Goal: Task Accomplishment & Management: Complete application form

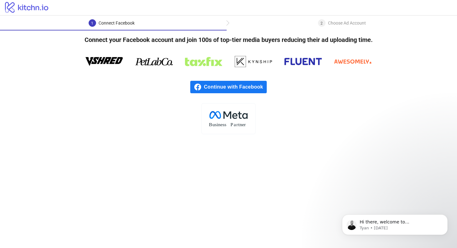
click at [242, 88] on span "Continue with Facebook" at bounding box center [235, 87] width 63 height 12
click at [232, 93] on span "Continue with Facebook" at bounding box center [235, 87] width 63 height 12
click at [212, 98] on div "Continue with Facebook" at bounding box center [228, 87] width 457 height 32
click at [217, 92] on span "Continue with Facebook" at bounding box center [235, 87] width 63 height 12
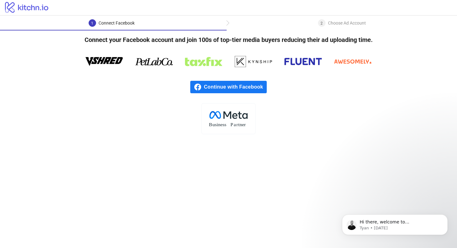
click at [204, 89] on span "Continue with Facebook" at bounding box center [235, 87] width 63 height 12
click at [244, 87] on span "Continue with Facebook" at bounding box center [235, 87] width 63 height 12
click at [244, 88] on span "Continue with Facebook" at bounding box center [235, 87] width 63 height 12
click at [232, 89] on span "Continue with Facebook" at bounding box center [235, 87] width 63 height 12
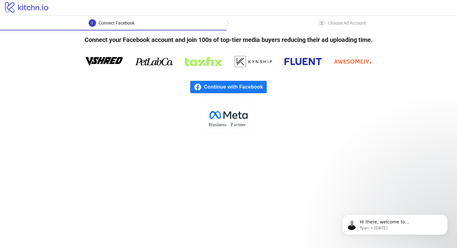
click at [325, 19] on div "1 Connect Facebook 2 Choose Ad Account" at bounding box center [228, 23] width 457 height 15
click at [235, 90] on span "Continue with Facebook" at bounding box center [235, 87] width 63 height 12
click at [294, 65] on icon at bounding box center [302, 61] width 37 height 7
click at [320, 23] on span "2" at bounding box center [321, 23] width 2 height 4
drag, startPoint x: 303, startPoint y: 23, endPoint x: 335, endPoint y: 46, distance: 39.4
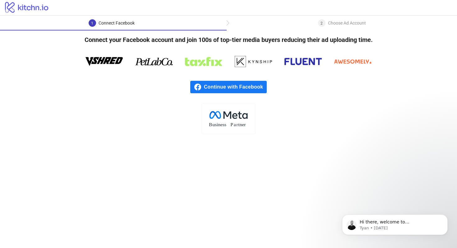
click at [326, 39] on div "1 Connect Facebook 2 Choose Ad Account Connect your Facebook account and join 1…" at bounding box center [228, 75] width 457 height 119
drag, startPoint x: 317, startPoint y: 61, endPoint x: 254, endPoint y: 57, distance: 63.2
click at [254, 57] on div at bounding box center [228, 61] width 373 height 19
click at [254, 57] on icon at bounding box center [252, 61] width 37 height 19
drag, startPoint x: 254, startPoint y: 57, endPoint x: 317, endPoint y: 106, distance: 80.0
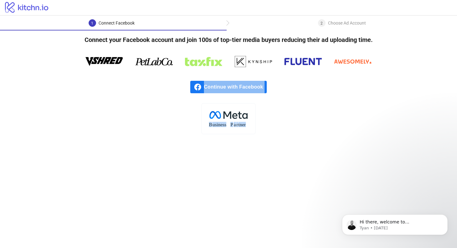
click at [316, 106] on div "Connect your Facebook account and join 100s of top-tier media buyers reducing t…" at bounding box center [228, 82] width 457 height 104
click at [317, 106] on div ".cls-1{fill:none;}.cls-2{fill:#fff;}.cls-3{fill:#f1f4f7;}.cls-4,.cls-8{fill:#1c…" at bounding box center [228, 118] width 457 height 31
click at [233, 121] on rect at bounding box center [228, 118] width 54 height 31
click at [240, 85] on span "Continue with Facebook" at bounding box center [235, 87] width 63 height 12
